Goal: Information Seeking & Learning: Compare options

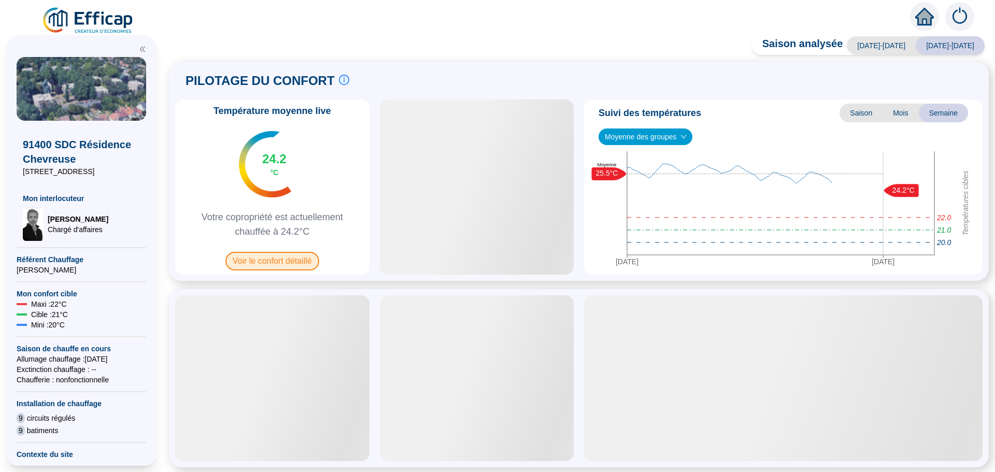
click at [265, 265] on span "Voir le confort détaillé" at bounding box center [272, 261] width 94 height 19
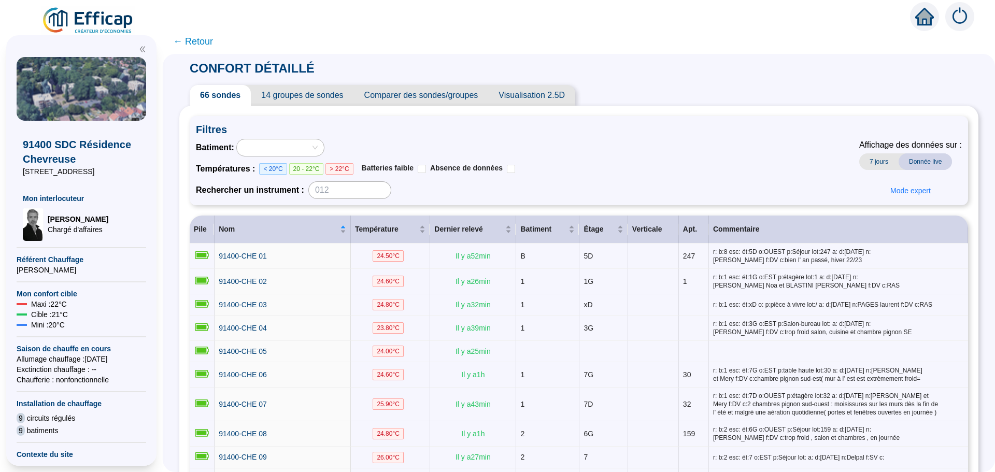
click at [387, 99] on span "Comparer des sondes/groupes" at bounding box center [421, 95] width 135 height 21
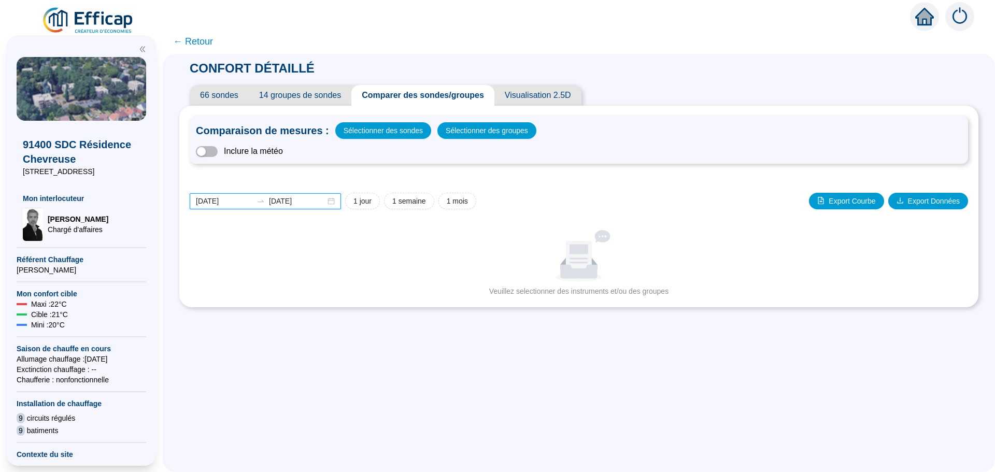
click at [240, 203] on input "[DATE]" at bounding box center [224, 201] width 56 height 11
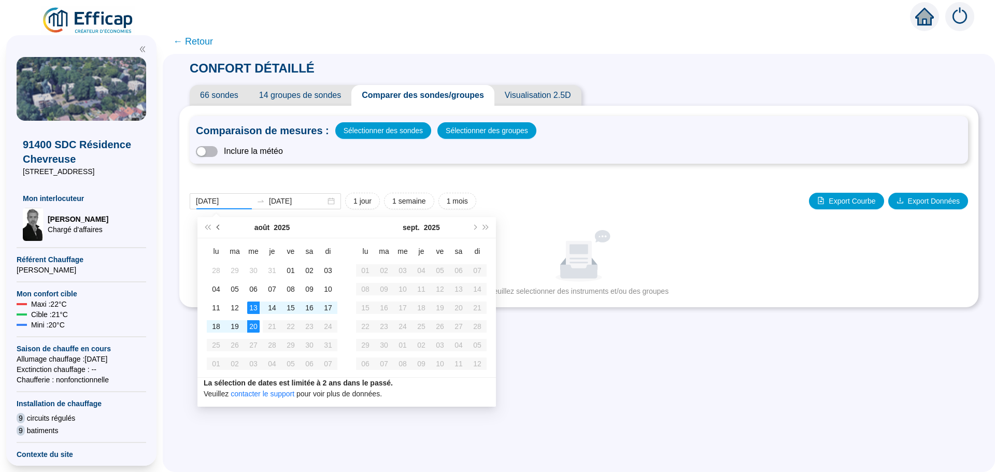
click at [216, 227] on button "Mois précédent (PageUp)" at bounding box center [218, 227] width 11 height 21
click at [217, 227] on span "Mois précédent (PageUp)" at bounding box center [219, 227] width 5 height 5
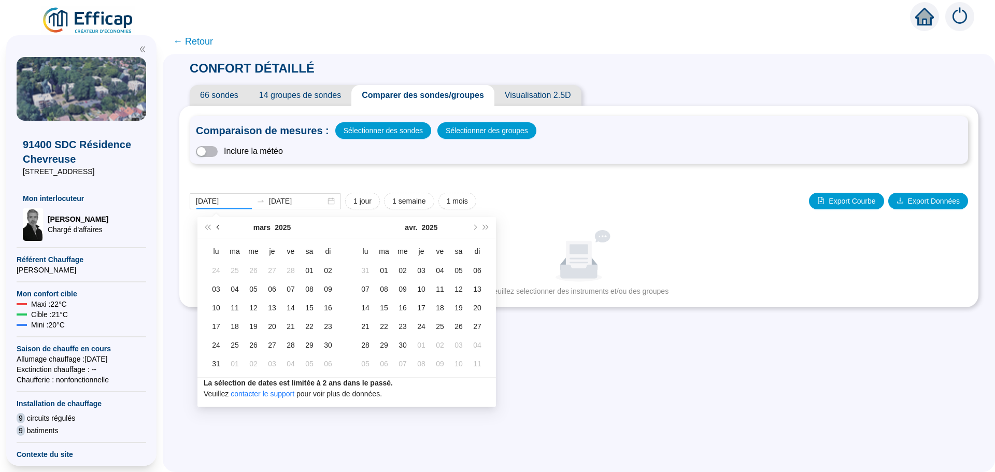
click at [217, 227] on span "Mois précédent (PageUp)" at bounding box center [219, 227] width 5 height 5
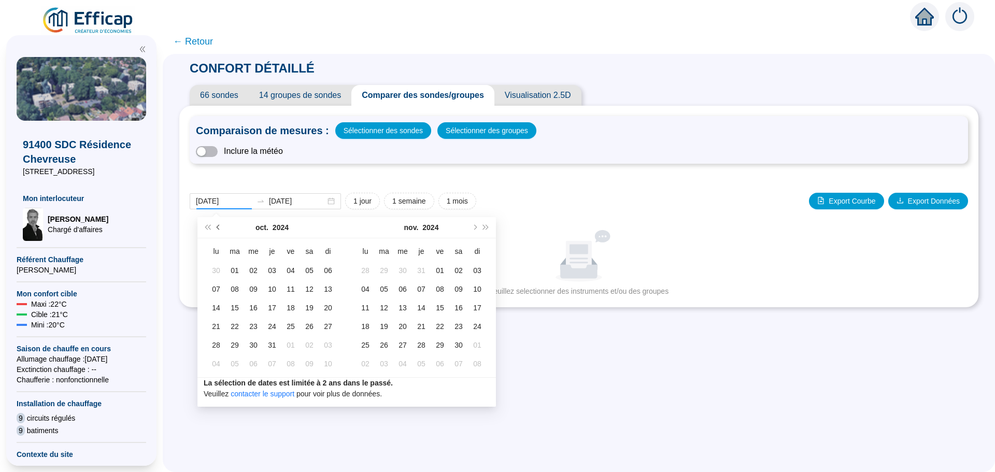
click at [217, 227] on span "Mois précédent (PageUp)" at bounding box center [219, 227] width 5 height 5
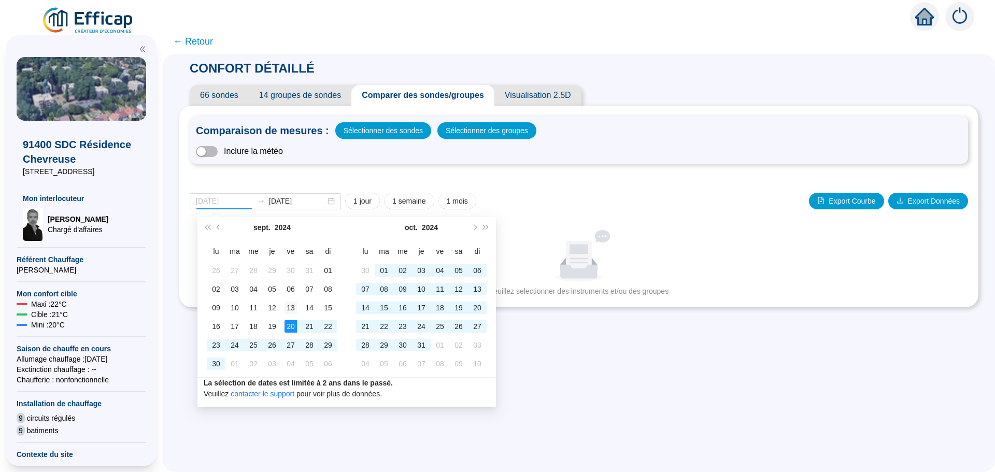
type input "[DATE]"
click at [296, 307] on div "13" at bounding box center [291, 308] width 12 height 12
type input "[DATE]"
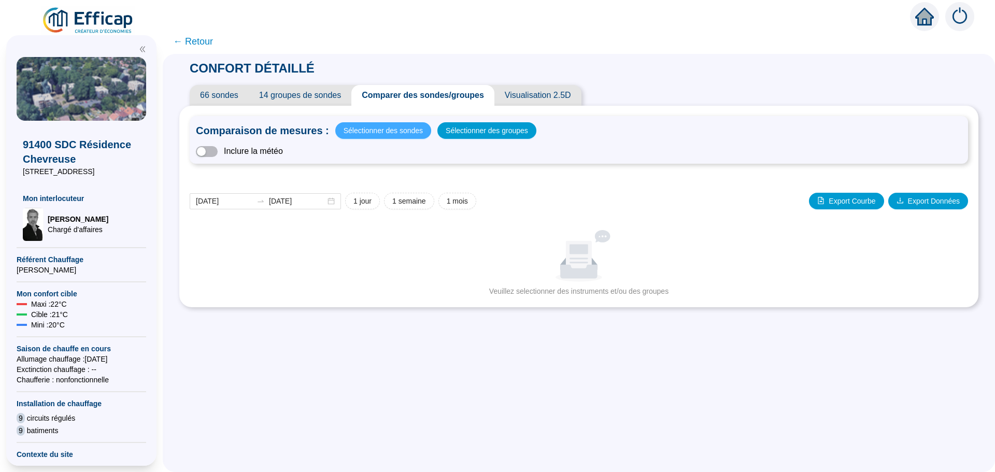
click at [391, 131] on span "Sélectionner des sondes" at bounding box center [383, 130] width 79 height 15
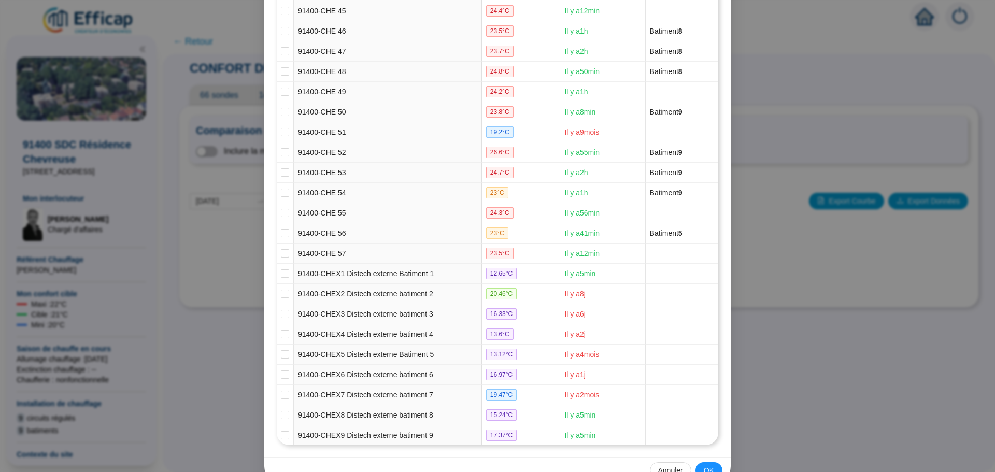
scroll to position [1061, 0]
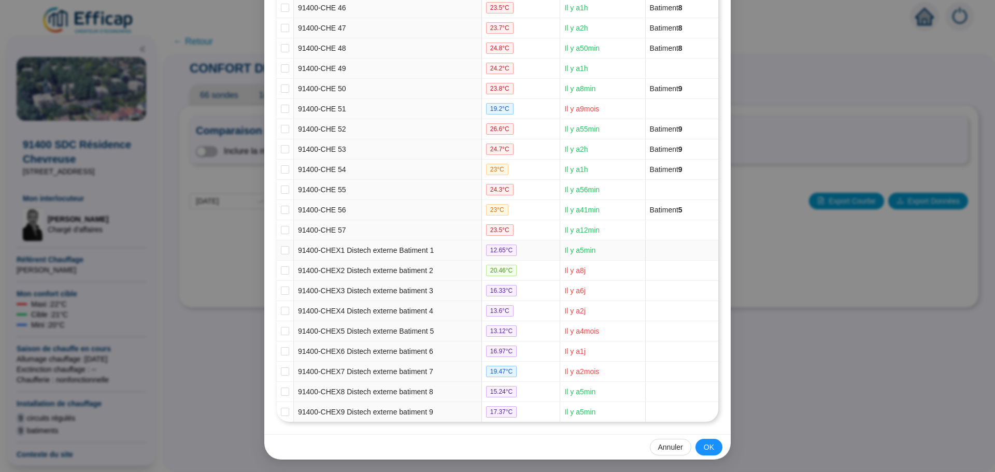
drag, startPoint x: 280, startPoint y: 250, endPoint x: 277, endPoint y: 260, distance: 9.7
click at [281, 251] on input "checkbox" at bounding box center [285, 250] width 8 height 8
checkbox input "true"
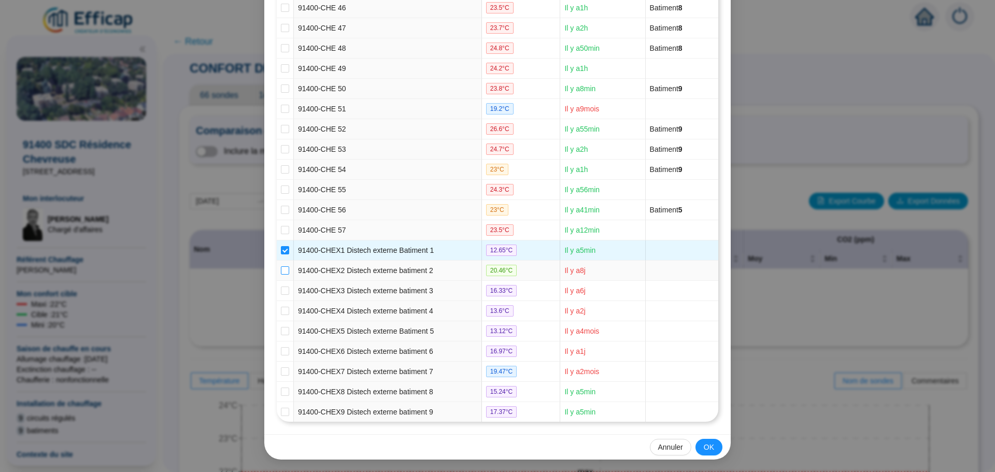
click at [283, 269] on input "checkbox" at bounding box center [285, 270] width 8 height 8
checkbox input "true"
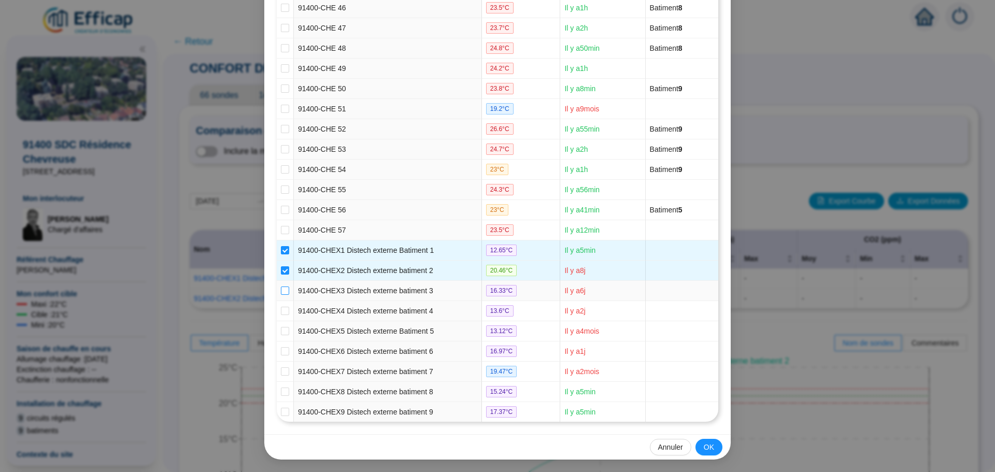
click at [281, 290] on input "checkbox" at bounding box center [285, 291] width 8 height 8
checkbox input "true"
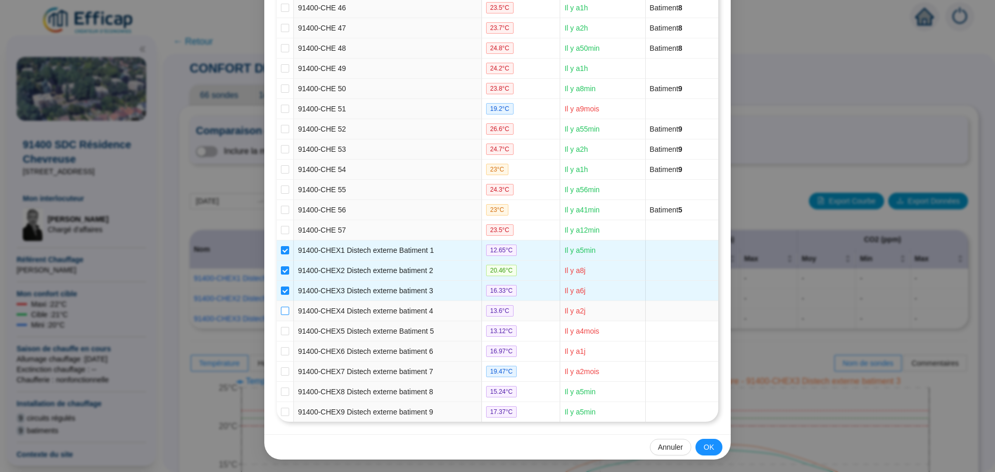
click at [281, 309] on input "checkbox" at bounding box center [285, 311] width 8 height 8
checkbox input "true"
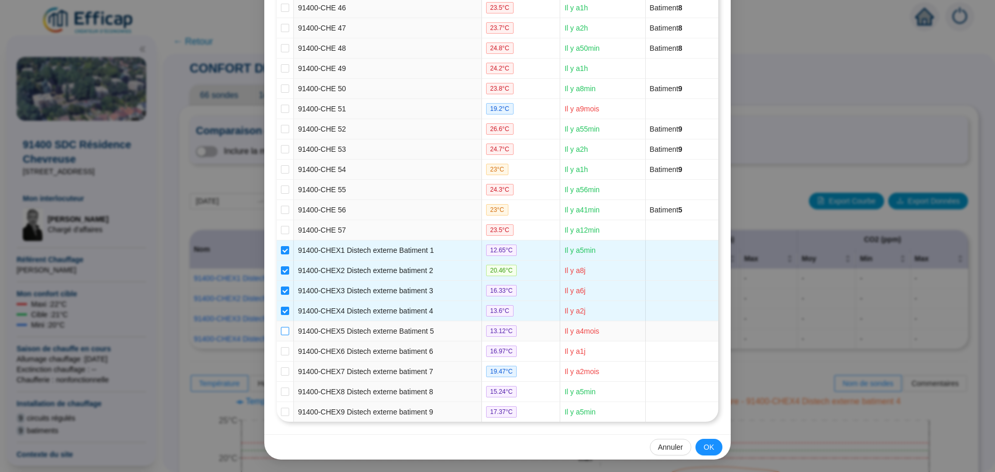
drag, startPoint x: 281, startPoint y: 332, endPoint x: 277, endPoint y: 338, distance: 7.5
click at [281, 333] on input "checkbox" at bounding box center [285, 331] width 8 height 8
checkbox input "true"
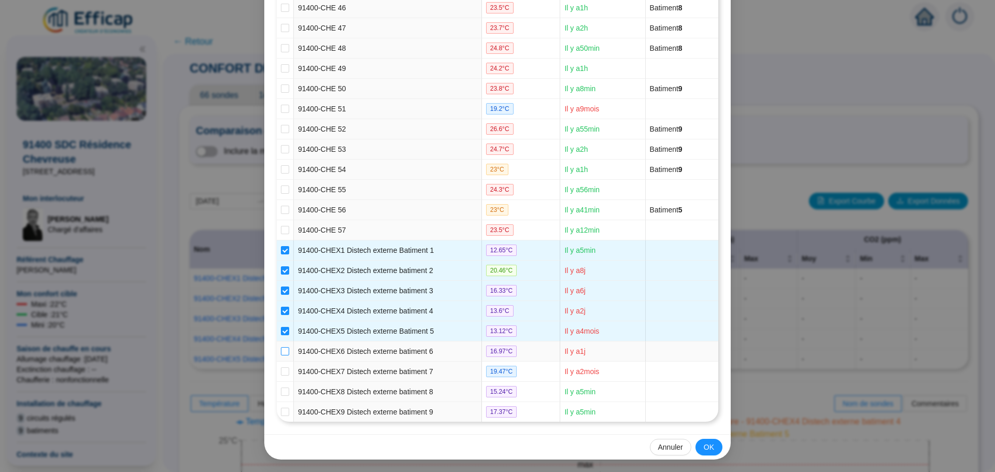
click at [281, 350] on input "checkbox" at bounding box center [285, 351] width 8 height 8
checkbox input "true"
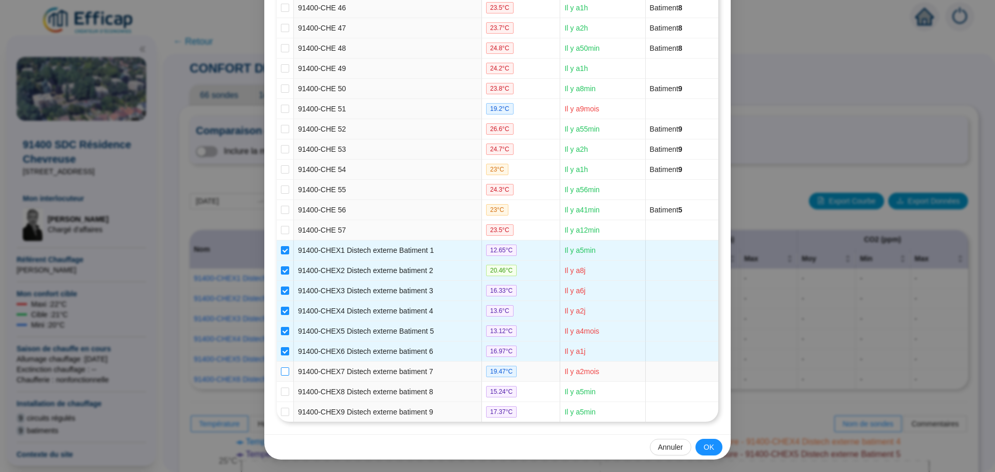
click at [281, 374] on input "checkbox" at bounding box center [285, 371] width 8 height 8
checkbox input "true"
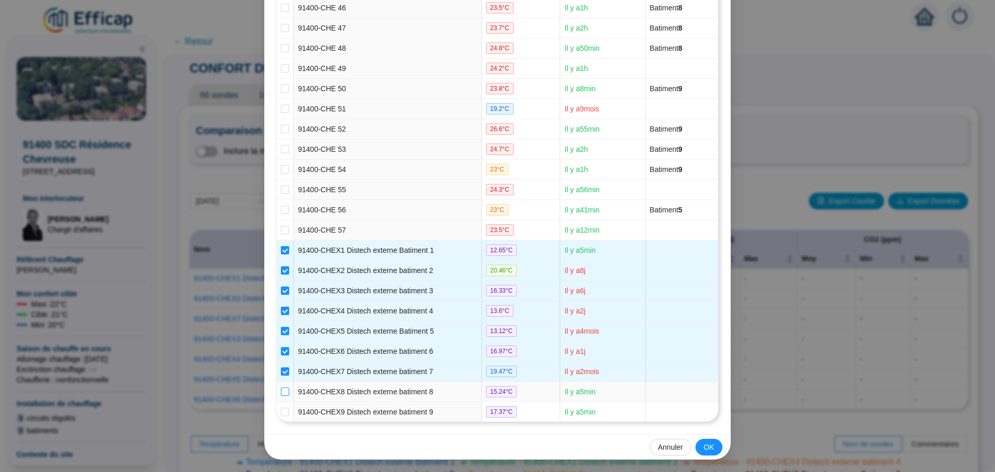
click at [285, 392] on input "checkbox" at bounding box center [285, 392] width 8 height 8
checkbox input "true"
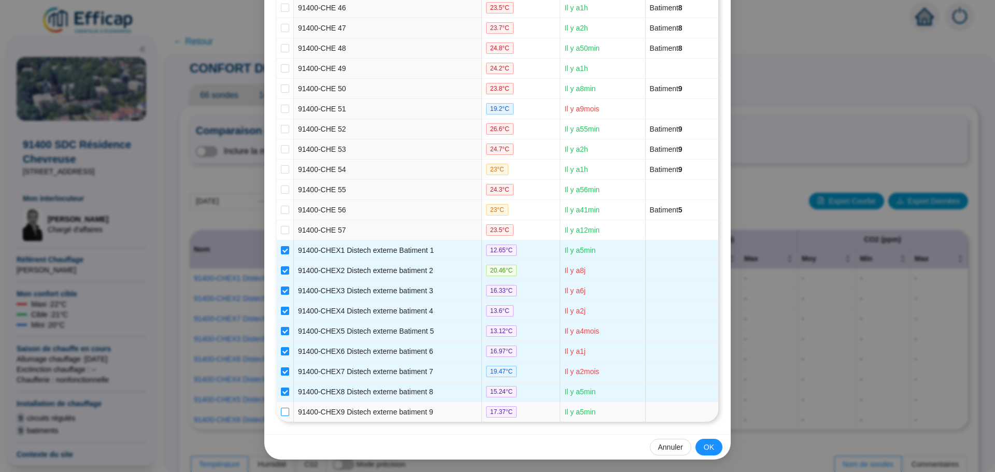
click at [282, 414] on input "checkbox" at bounding box center [285, 412] width 8 height 8
checkbox input "true"
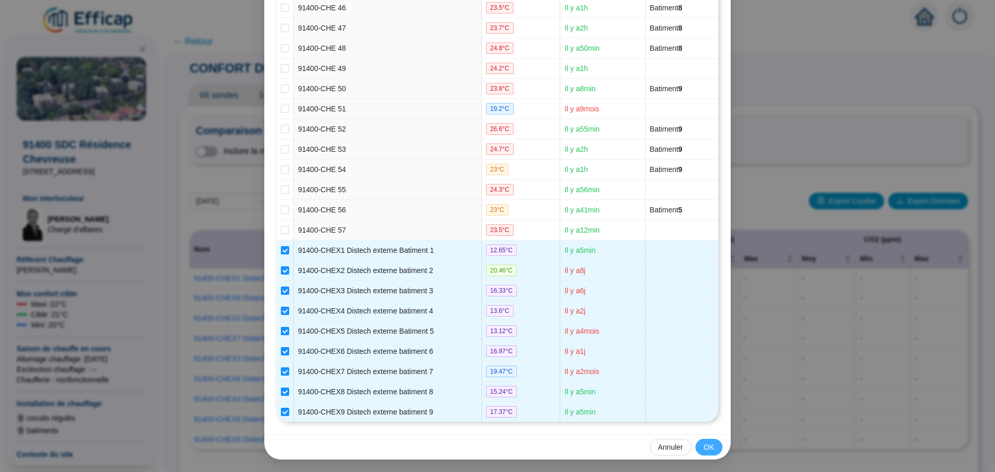
click at [712, 448] on button "OK" at bounding box center [709, 447] width 27 height 17
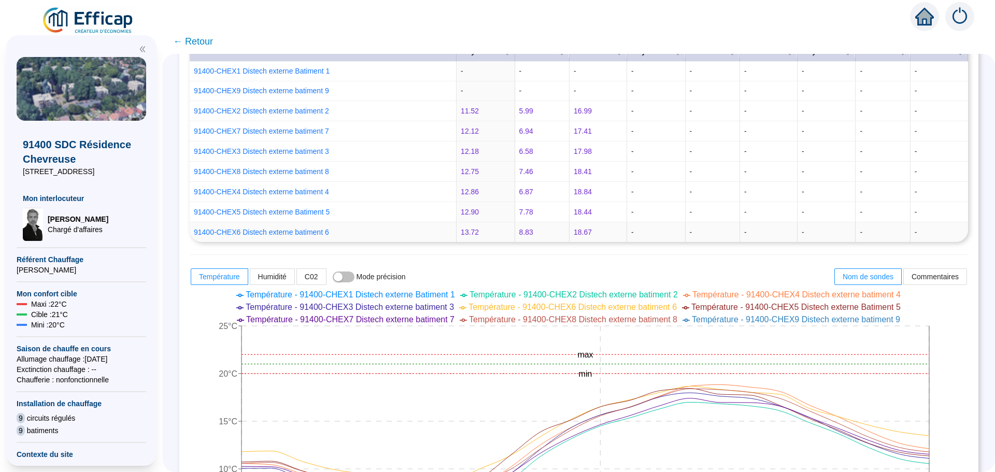
scroll to position [363, 0]
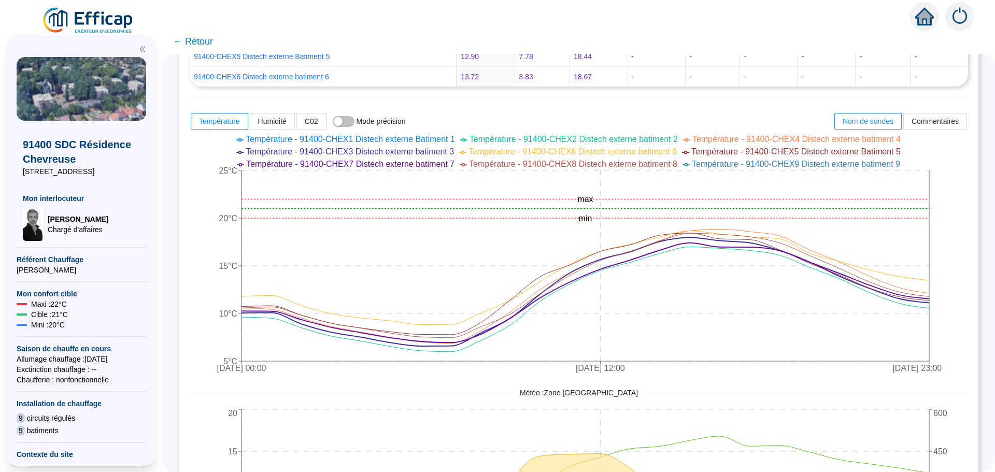
click at [200, 43] on span "← Retour" at bounding box center [193, 41] width 40 height 15
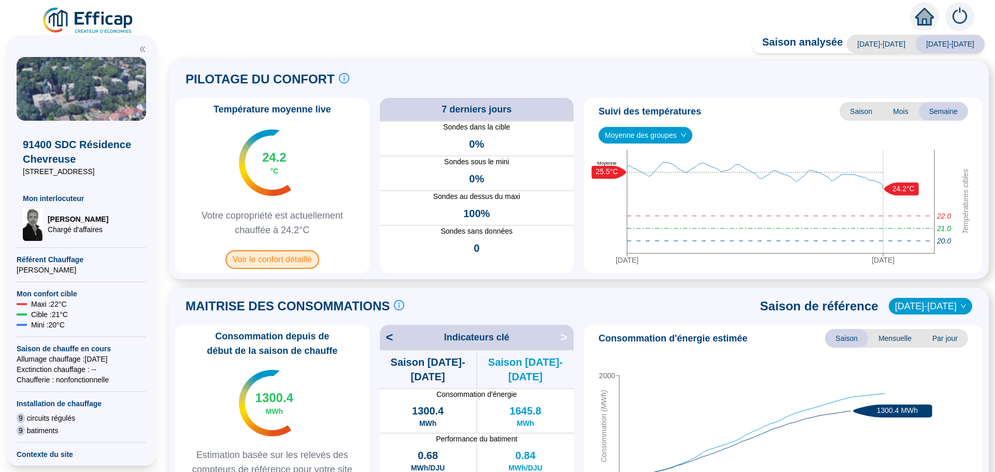
click at [267, 260] on span "Voir le confort détaillé" at bounding box center [272, 259] width 94 height 19
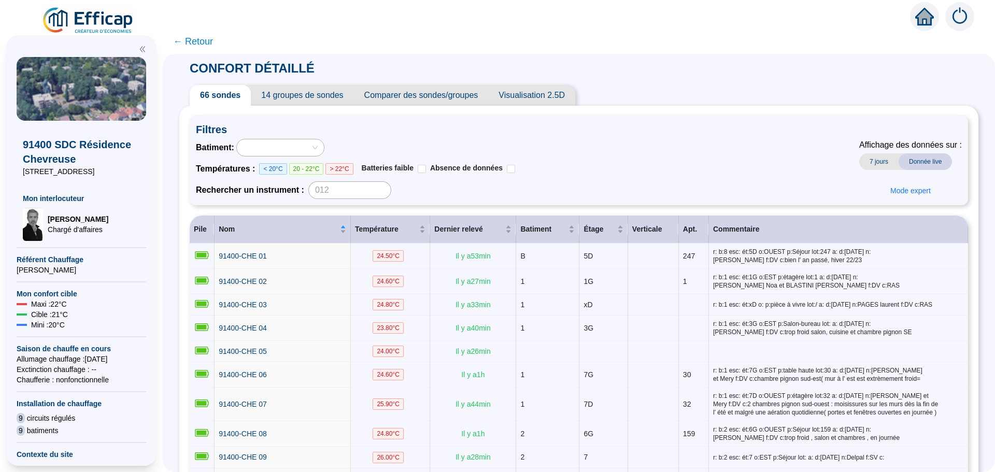
click at [409, 94] on span "Comparer des sondes/groupes" at bounding box center [421, 95] width 135 height 21
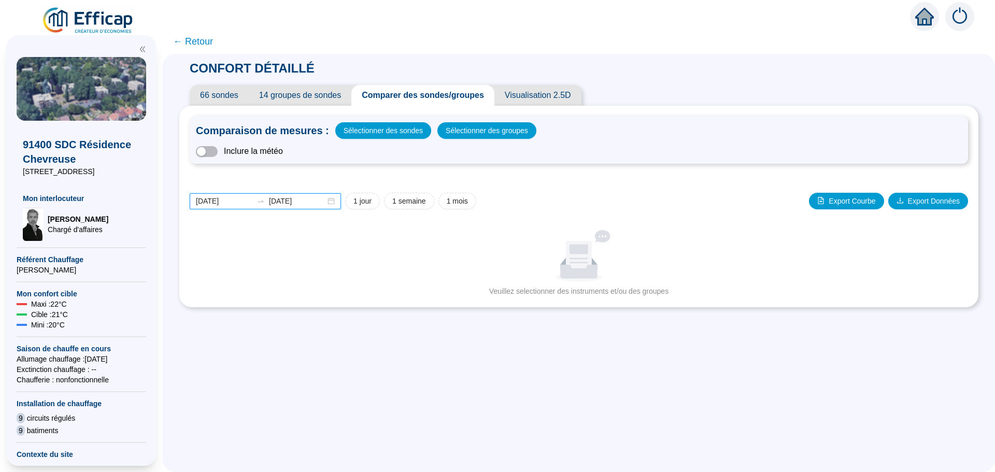
click at [239, 200] on input "[DATE]" at bounding box center [224, 201] width 56 height 11
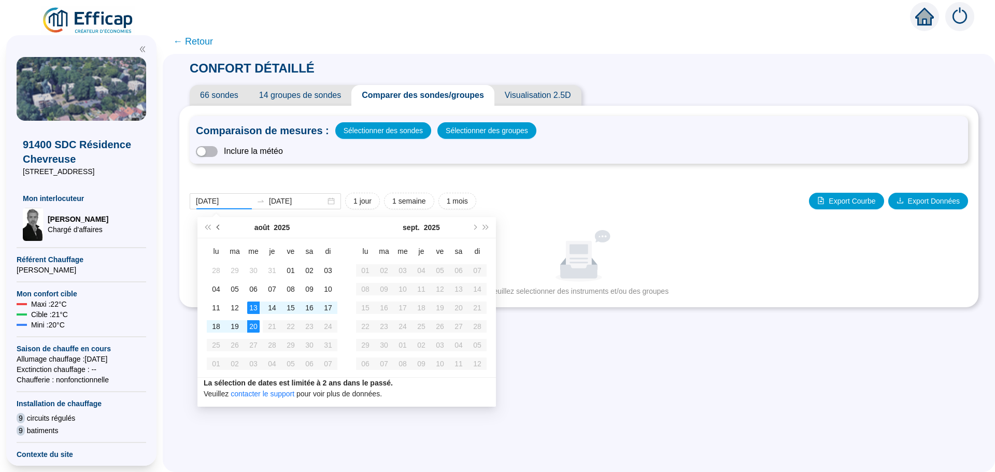
click at [220, 228] on span "Mois précédent (PageUp)" at bounding box center [219, 227] width 5 height 5
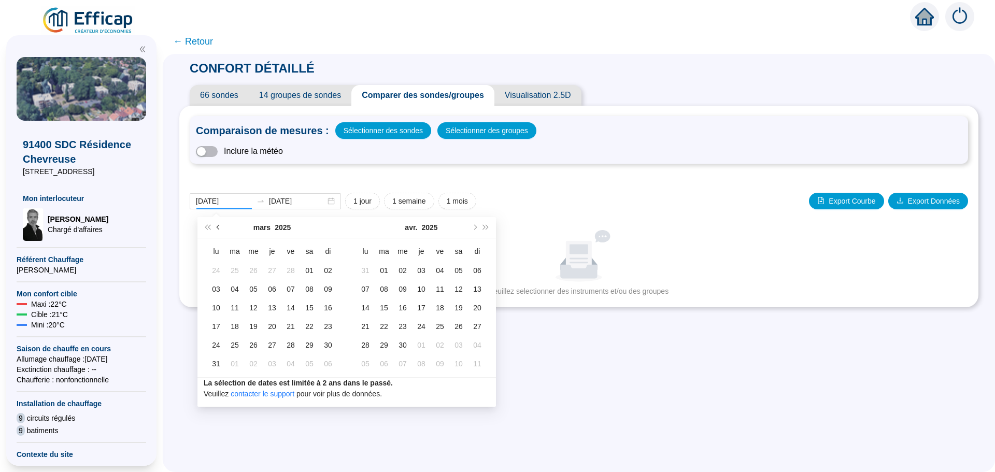
click at [220, 228] on span "Mois précédent (PageUp)" at bounding box center [219, 227] width 5 height 5
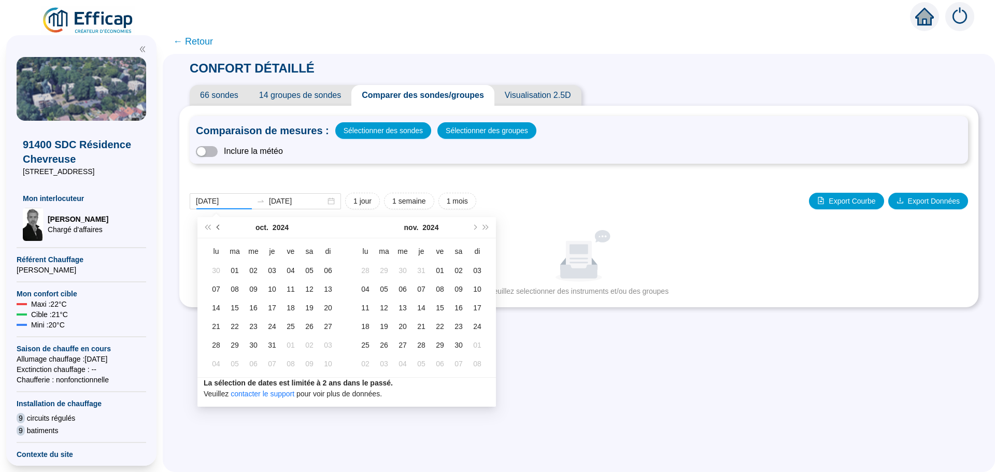
click at [220, 228] on span "Mois précédent (PageUp)" at bounding box center [219, 227] width 5 height 5
click at [472, 226] on span "Mois suivant (PageDown)" at bounding box center [474, 227] width 5 height 5
click at [220, 228] on span "Mois précédent (PageUp)" at bounding box center [219, 227] width 5 height 5
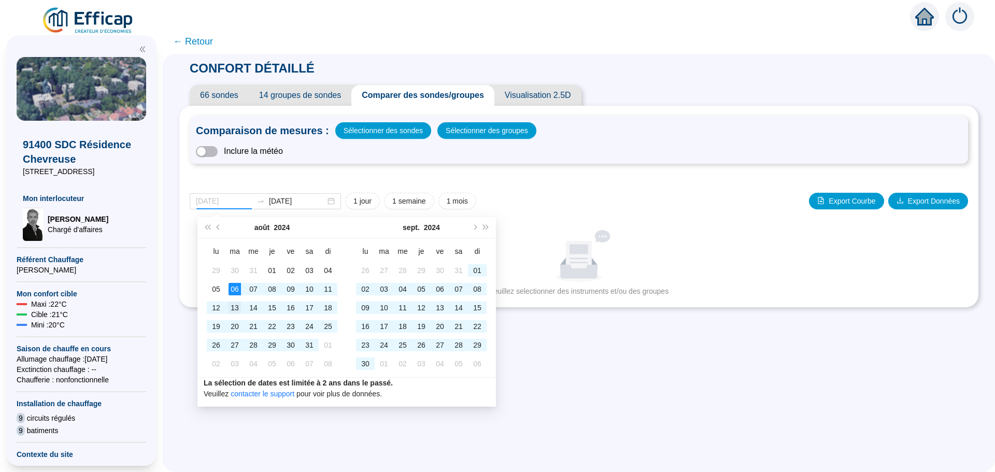
type input "[DATE]"
click at [232, 306] on div "13" at bounding box center [235, 308] width 12 height 12
type input "[DATE]"
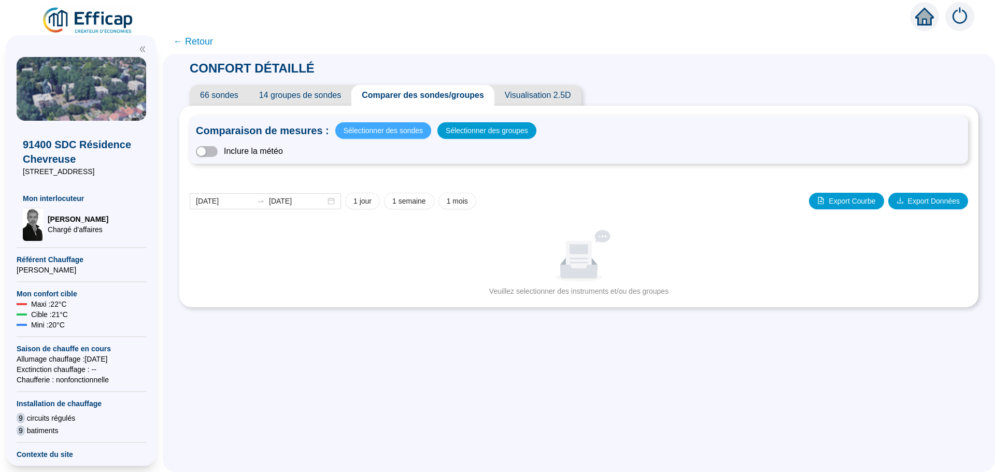
click at [383, 135] on span "Sélectionner des sondes" at bounding box center [383, 130] width 79 height 15
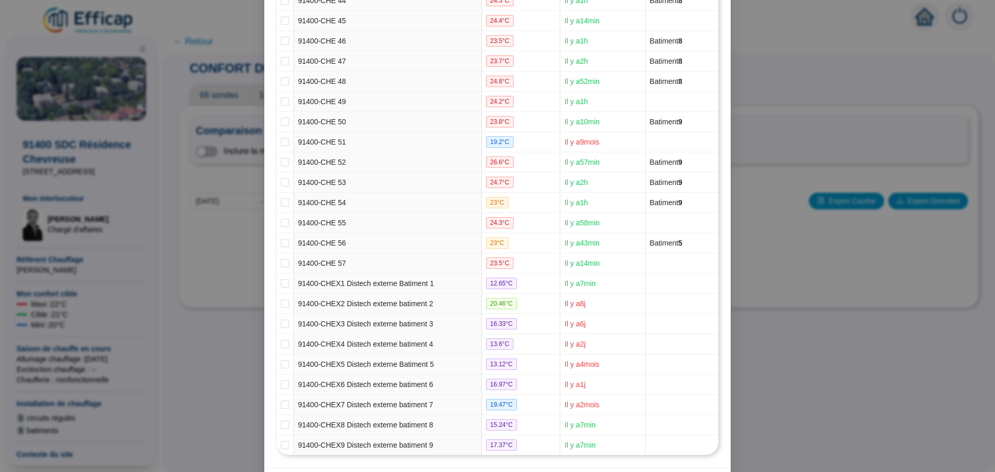
scroll to position [1061, 0]
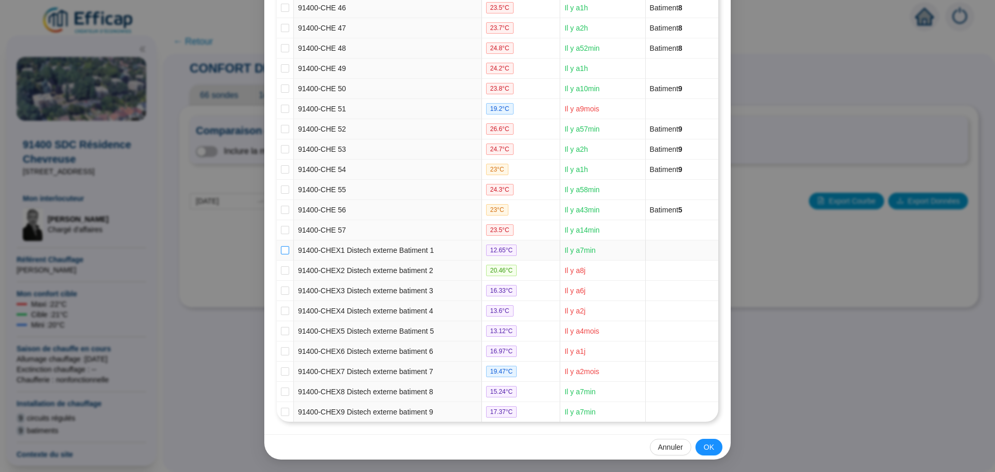
click at [281, 252] on input "checkbox" at bounding box center [285, 250] width 8 height 8
checkbox input "true"
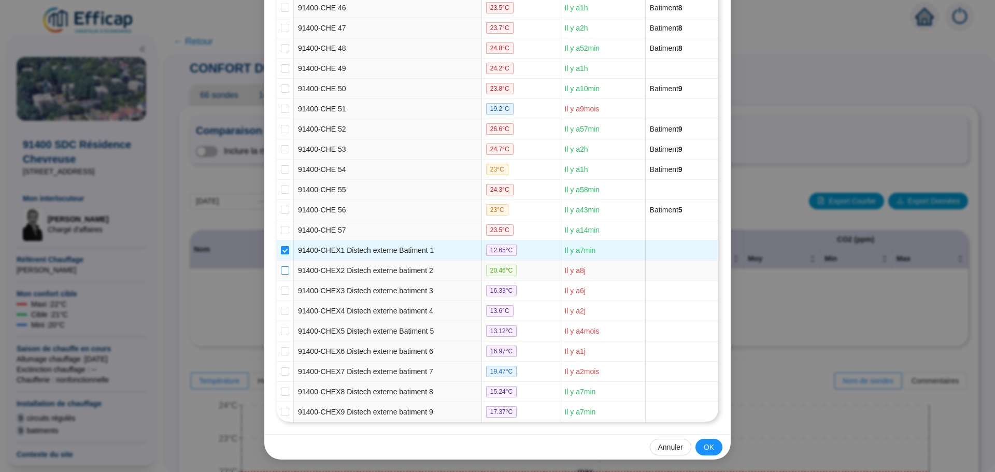
click at [281, 270] on input "checkbox" at bounding box center [285, 270] width 8 height 8
checkbox input "true"
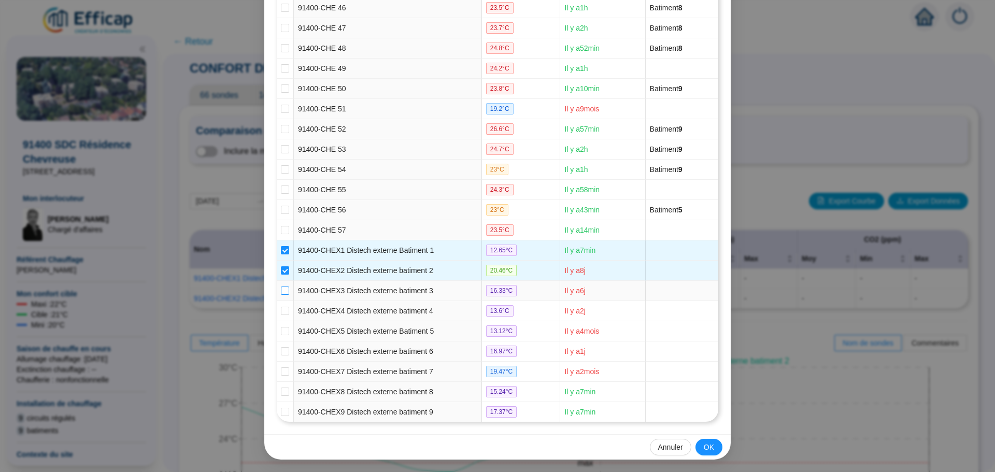
click at [281, 291] on input "checkbox" at bounding box center [285, 291] width 8 height 8
checkbox input "true"
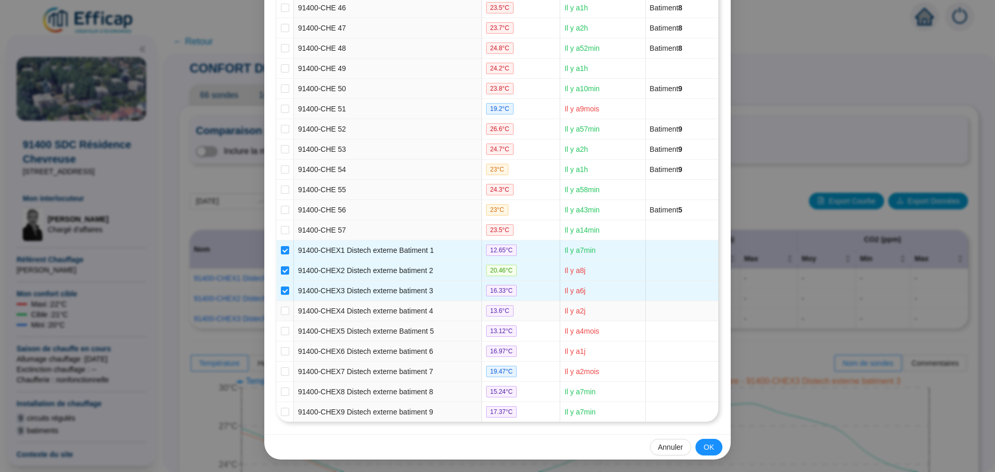
drag, startPoint x: 280, startPoint y: 308, endPoint x: 279, endPoint y: 319, distance: 11.4
click at [281, 309] on input "checkbox" at bounding box center [285, 311] width 8 height 8
checkbox input "true"
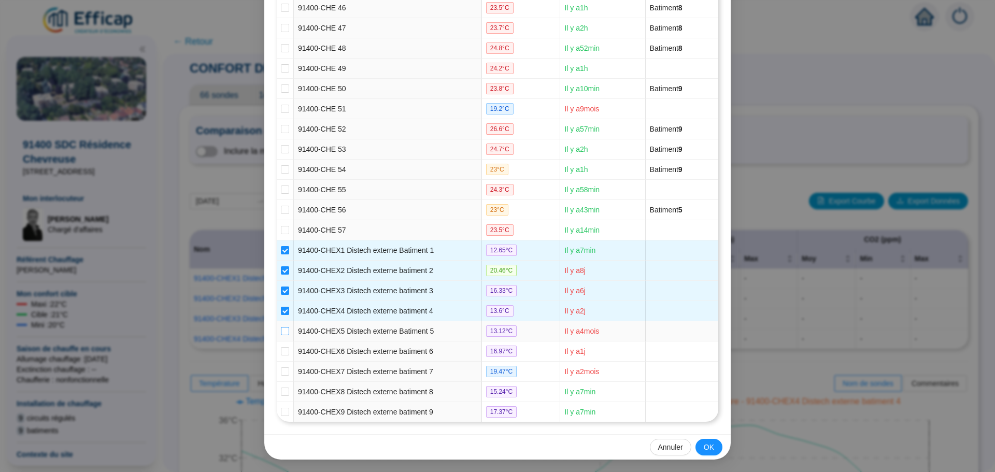
click at [281, 330] on input "checkbox" at bounding box center [285, 331] width 8 height 8
checkbox input "true"
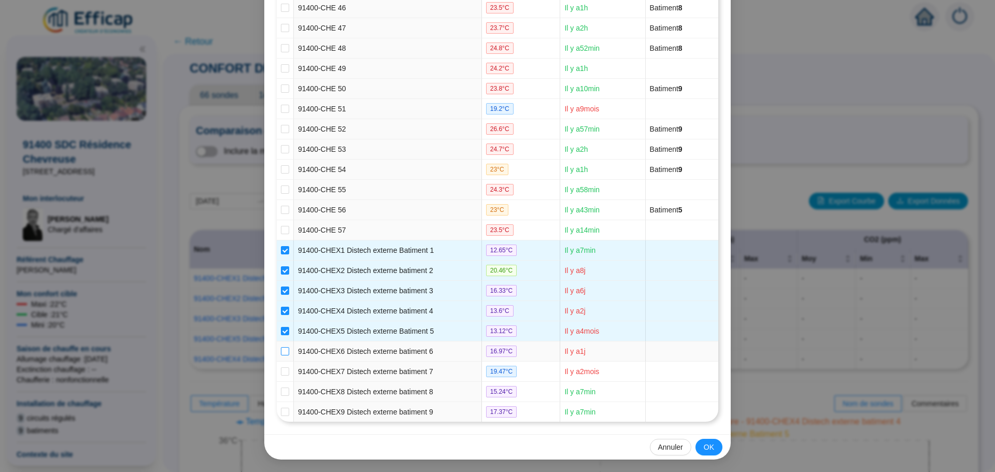
click at [284, 356] on label at bounding box center [285, 351] width 8 height 11
click at [284, 356] on input "checkbox" at bounding box center [285, 351] width 8 height 8
checkbox input "true"
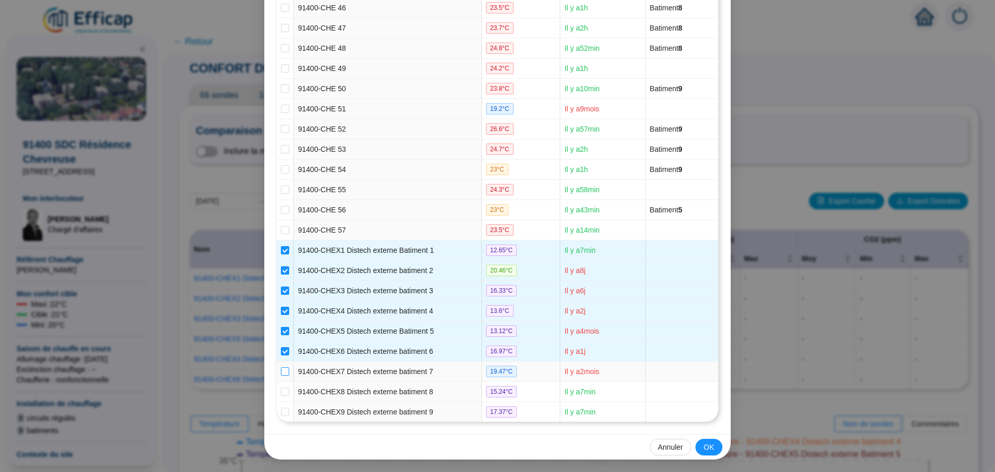
click at [285, 374] on input "checkbox" at bounding box center [285, 371] width 8 height 8
checkbox input "true"
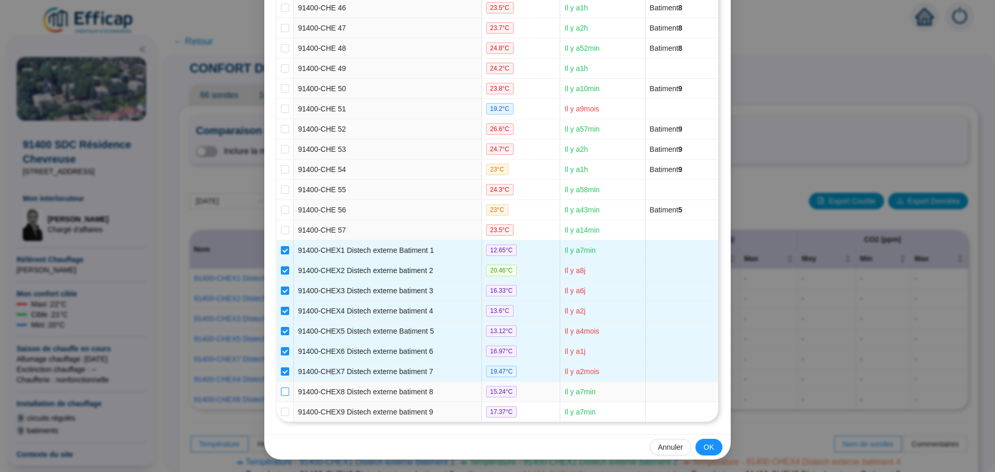
click at [281, 391] on input "checkbox" at bounding box center [285, 392] width 8 height 8
checkbox input "true"
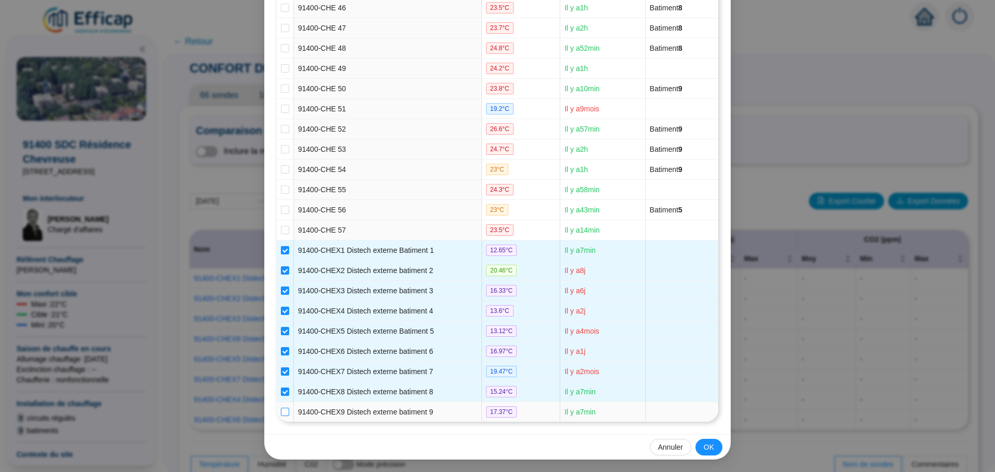
click at [281, 409] on input "checkbox" at bounding box center [285, 412] width 8 height 8
checkbox input "true"
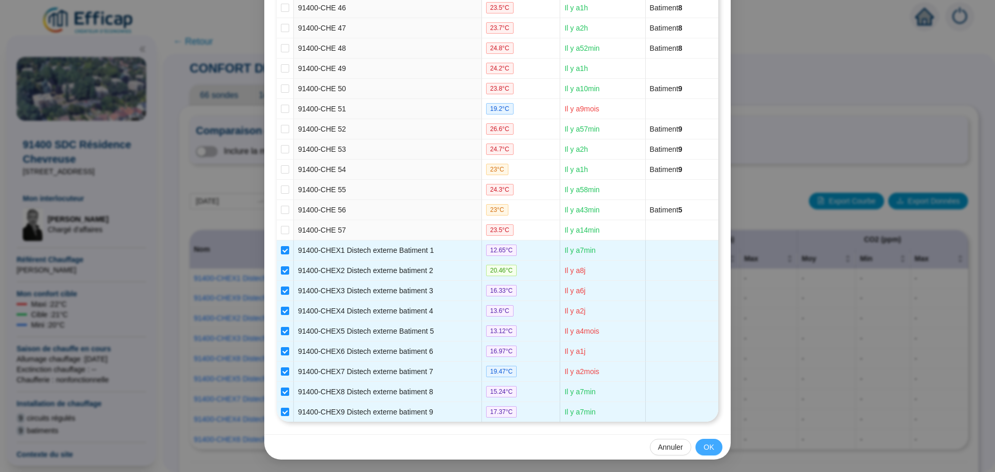
click at [705, 450] on span "OK" at bounding box center [709, 447] width 10 height 11
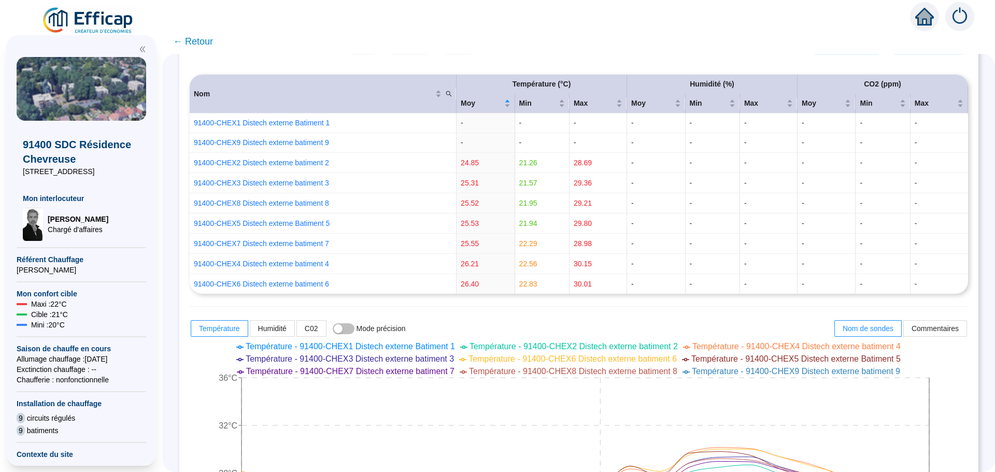
scroll to position [311, 0]
